Goal: Task Accomplishment & Management: Complete application form

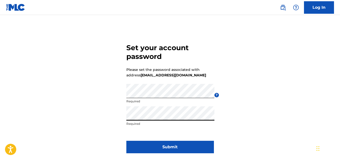
click at [137, 145] on button "Submit" at bounding box center [170, 147] width 88 height 13
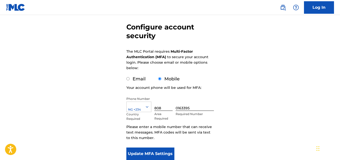
scroll to position [50, 0]
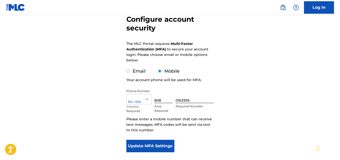
click at [128, 72] on input "Email" at bounding box center [127, 71] width 3 height 3
radio input "true"
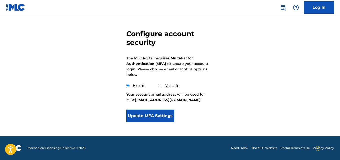
scroll to position [36, 0]
click at [166, 114] on button "Update MFA Settings" at bounding box center [150, 116] width 48 height 13
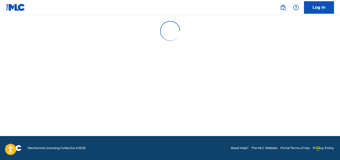
scroll to position [0, 0]
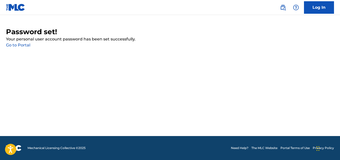
click at [22, 45] on link "Go to Portal" at bounding box center [18, 45] width 24 height 5
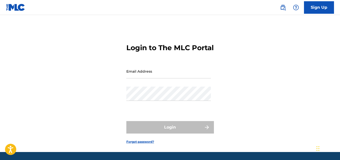
click at [190, 79] on input "Email Address" at bounding box center [168, 71] width 85 height 14
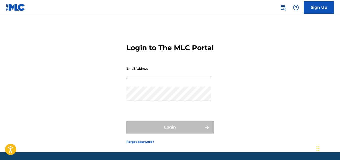
type input "[EMAIL_ADDRESS][DOMAIN_NAME]"
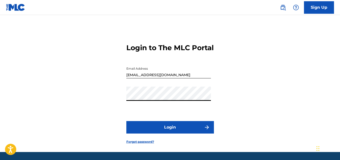
click at [126, 121] on button "Login" at bounding box center [170, 127] width 88 height 13
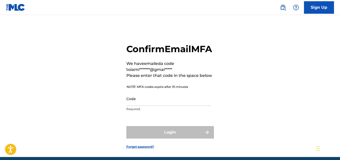
click at [153, 106] on input "Code" at bounding box center [168, 99] width 85 height 14
paste input "969342"
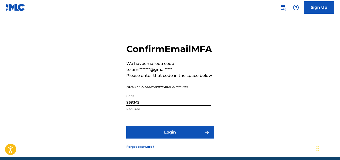
type input "969342"
click at [167, 139] on button "Login" at bounding box center [170, 132] width 88 height 13
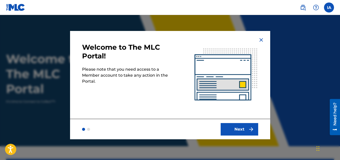
click at [228, 131] on button "Next" at bounding box center [240, 129] width 38 height 13
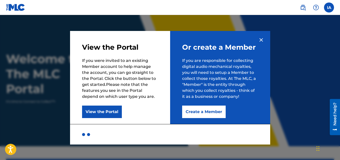
click at [202, 112] on button "Create a Member" at bounding box center [204, 112] width 44 height 13
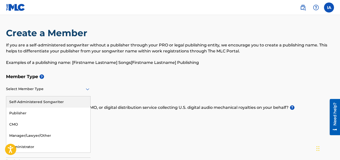
click at [62, 92] on div "Select Member Type" at bounding box center [48, 89] width 85 height 14
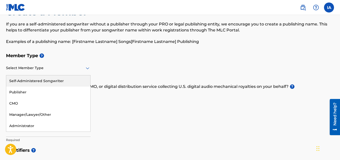
scroll to position [50, 0]
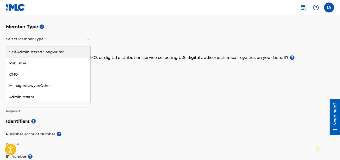
click at [57, 54] on div "Self-Administered Songwriter" at bounding box center [48, 52] width 84 height 11
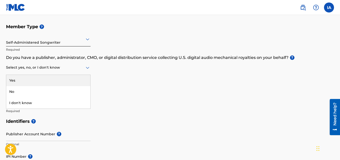
click at [83, 68] on div at bounding box center [48, 68] width 85 height 6
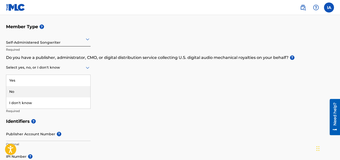
click at [66, 90] on div "No" at bounding box center [48, 91] width 84 height 11
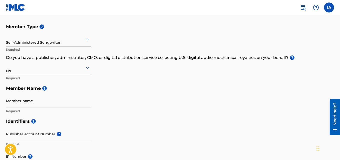
scroll to position [75, 0]
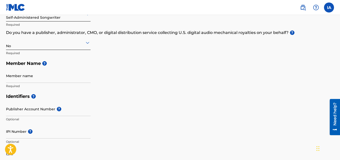
click at [40, 75] on input "Member name" at bounding box center [48, 76] width 85 height 14
type input "[PERSON_NAME]"
type input "[STREET_ADDRESS]"
type input "[GEOGRAPHIC_DATA]"
click at [21, 80] on input "[PERSON_NAME]" at bounding box center [48, 76] width 85 height 14
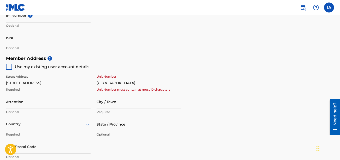
scroll to position [200, 0]
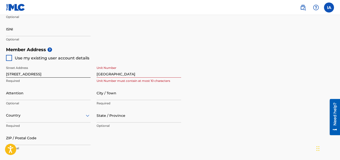
type input "[PERSON_NAME]"
click at [11, 58] on div at bounding box center [9, 58] width 6 height 6
type input "[GEOGRAPHIC_DATA]"
type input "101241"
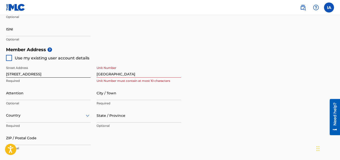
type input "808"
type input "0163395"
type input "[EMAIL_ADDRESS][DOMAIN_NAME]"
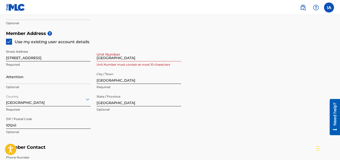
scroll to position [225, 0]
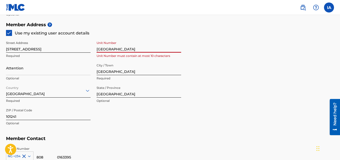
click at [127, 50] on input "[GEOGRAPHIC_DATA]" at bounding box center [139, 46] width 85 height 14
type input "V"
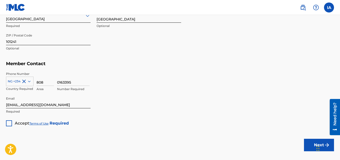
scroll to position [325, 0]
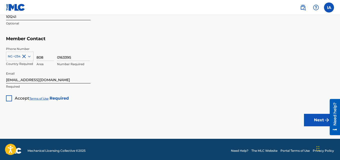
click at [10, 98] on div at bounding box center [9, 99] width 6 height 6
click at [307, 118] on button "Next" at bounding box center [319, 120] width 30 height 13
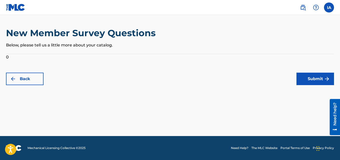
click at [318, 79] on button "Submit" at bounding box center [315, 79] width 38 height 13
click at [312, 80] on button "Submit" at bounding box center [315, 79] width 38 height 13
click at [8, 58] on form "0 Back Submit" at bounding box center [170, 69] width 328 height 31
drag, startPoint x: 109, startPoint y: 46, endPoint x: 104, endPoint y: 47, distance: 5.6
click at [109, 46] on p "Below, please tell us a little more about your catalog." at bounding box center [170, 45] width 328 height 6
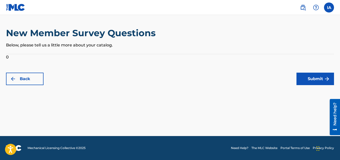
click at [7, 56] on form "0 Back Submit" at bounding box center [170, 69] width 328 height 31
click at [8, 57] on form "0 Back Submit" at bounding box center [170, 69] width 328 height 31
click at [9, 58] on form "0 Back Submit" at bounding box center [170, 69] width 328 height 31
click at [318, 80] on button "Submit" at bounding box center [315, 79] width 38 height 13
click at [37, 82] on button "Back" at bounding box center [25, 79] width 38 height 13
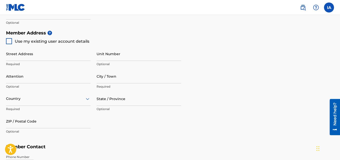
scroll to position [225, 0]
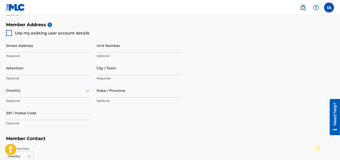
click at [7, 34] on div at bounding box center [9, 33] width 6 height 6
type input "[STREET_ADDRESS]"
type input "[GEOGRAPHIC_DATA]"
type input "101241"
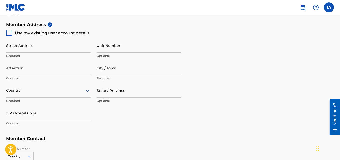
type input "808"
type input "0163395"
type input "[EMAIL_ADDRESS][DOMAIN_NAME]"
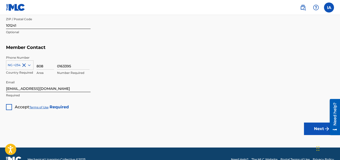
scroll to position [325, 0]
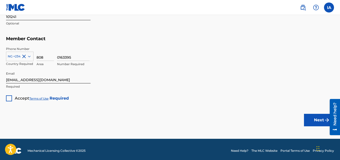
click at [9, 98] on div at bounding box center [9, 99] width 6 height 6
click at [320, 123] on button "Next" at bounding box center [319, 120] width 30 height 13
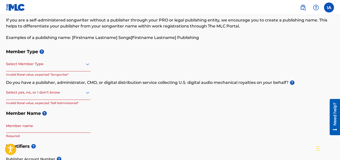
scroll to position [34, 0]
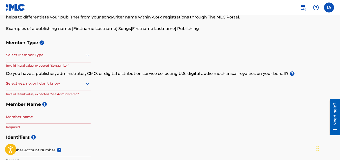
click at [73, 57] on div at bounding box center [48, 55] width 85 height 6
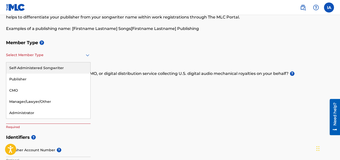
click at [60, 70] on div "Self-Administered Songwriter" at bounding box center [48, 68] width 84 height 11
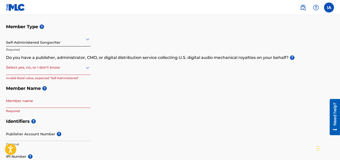
scroll to position [59, 0]
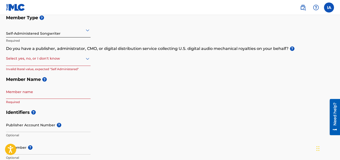
click at [61, 59] on div at bounding box center [48, 59] width 85 height 6
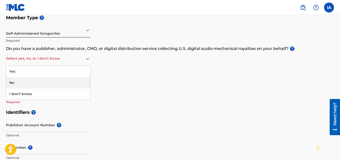
click at [52, 81] on div "No" at bounding box center [48, 82] width 84 height 11
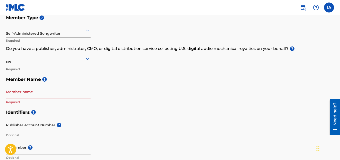
click at [53, 95] on input "Member name" at bounding box center [48, 92] width 85 height 14
type input "[PERSON_NAME]"
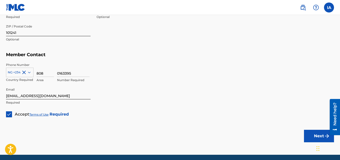
scroll to position [328, 0]
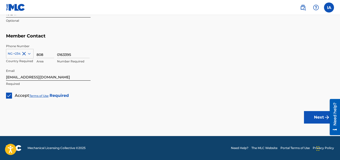
click at [316, 119] on button "Next" at bounding box center [319, 117] width 30 height 13
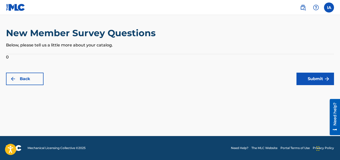
drag, startPoint x: 12, startPoint y: 54, endPoint x: 37, endPoint y: 51, distance: 25.4
click at [13, 53] on div "New Member Survey Questions Below, please tell us a little more about your cata…" at bounding box center [170, 41] width 328 height 27
drag, startPoint x: 122, startPoint y: 44, endPoint x: 101, endPoint y: 53, distance: 22.7
click at [111, 49] on div "New Member Survey Questions Below, please tell us a little more about your cata…" at bounding box center [170, 41] width 328 height 27
click at [95, 53] on div "New Member Survey Questions Below, please tell us a little more about your cata…" at bounding box center [170, 41] width 328 height 27
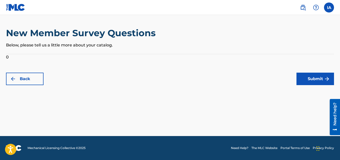
click at [96, 52] on div "New Member Survey Questions Below, please tell us a little more about your cata…" at bounding box center [170, 41] width 328 height 27
drag, startPoint x: 17, startPoint y: 57, endPoint x: 8, endPoint y: 58, distance: 8.8
click at [15, 57] on form "0 Back Submit" at bounding box center [170, 69] width 328 height 31
click at [8, 58] on form "0 Back Submit" at bounding box center [170, 69] width 328 height 31
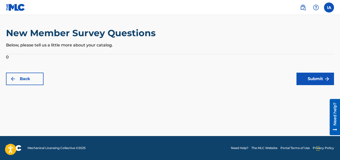
drag, startPoint x: 11, startPoint y: 58, endPoint x: 12, endPoint y: 60, distance: 2.8
click at [11, 58] on form "0 Back Submit" at bounding box center [170, 69] width 328 height 31
drag, startPoint x: 13, startPoint y: 62, endPoint x: 13, endPoint y: 65, distance: 3.0
click at [13, 65] on form "0 Back Submit" at bounding box center [170, 69] width 328 height 31
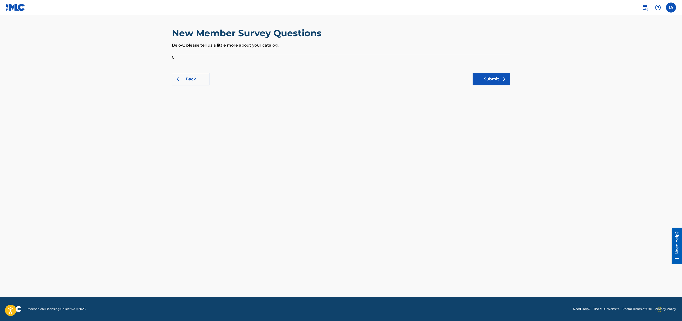
drag, startPoint x: 339, startPoint y: 0, endPoint x: 500, endPoint y: 79, distance: 179.4
click at [340, 79] on img "submit" at bounding box center [503, 79] width 6 height 6
drag, startPoint x: 500, startPoint y: 79, endPoint x: 495, endPoint y: 78, distance: 5.1
click at [340, 78] on button "Submit" at bounding box center [491, 79] width 38 height 13
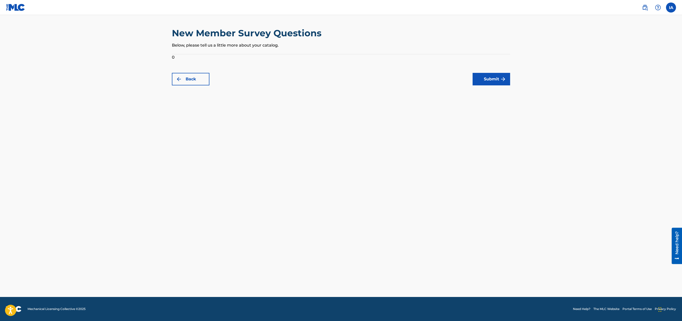
click at [340, 79] on button "Submit" at bounding box center [491, 79] width 38 height 13
click at [340, 79] on img "submit" at bounding box center [503, 79] width 6 height 6
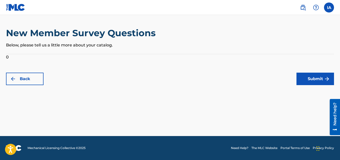
drag, startPoint x: 653, startPoint y: 0, endPoint x: 208, endPoint y: 106, distance: 457.4
click at [208, 106] on main "New Member Survey Questions Below, please tell us a little more about your cata…" at bounding box center [170, 75] width 340 height 121
click at [306, 77] on button "Submit" at bounding box center [315, 79] width 38 height 13
click at [298, 82] on button "Submit" at bounding box center [315, 79] width 38 height 13
click at [299, 76] on button "Submit" at bounding box center [315, 79] width 38 height 13
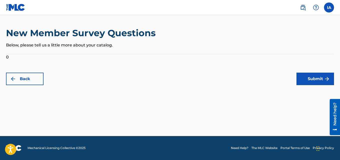
click at [300, 74] on button "Submit" at bounding box center [315, 79] width 38 height 13
click at [9, 57] on form "0 Back Submit" at bounding box center [170, 69] width 328 height 31
click at [8, 56] on form "0 Back Submit" at bounding box center [170, 69] width 328 height 31
drag, startPoint x: 10, startPoint y: 53, endPoint x: 75, endPoint y: 51, distance: 65.3
click at [14, 52] on div "New Member Survey Questions Below, please tell us a little more about your cata…" at bounding box center [170, 41] width 328 height 27
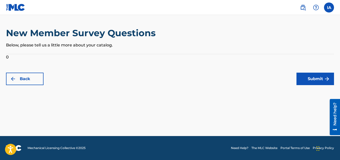
click at [110, 47] on p "Below, please tell us a little more about your catalog." at bounding box center [170, 45] width 328 height 6
click at [117, 46] on p "Below, please tell us a little more about your catalog." at bounding box center [170, 45] width 328 height 6
click at [331, 6] on label at bounding box center [329, 8] width 10 height 10
click at [329, 8] on input "IA [PERSON_NAME] [EMAIL_ADDRESS][DOMAIN_NAME] Notification Preferences Profile …" at bounding box center [329, 8] width 0 height 0
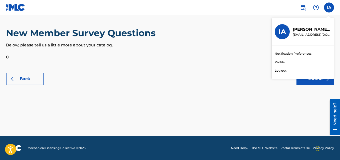
click at [278, 61] on link "Profile" at bounding box center [280, 62] width 10 height 5
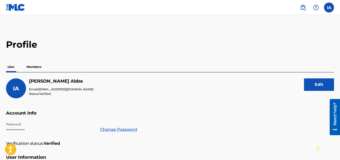
click at [40, 68] on p "Members" at bounding box center [34, 67] width 18 height 11
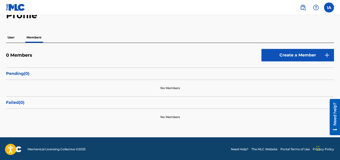
scroll to position [31, 0]
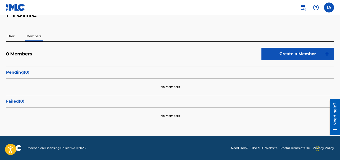
click at [312, 58] on link "Create a Member" at bounding box center [297, 54] width 73 height 13
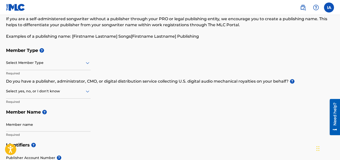
scroll to position [25, 0]
